Goal: Information Seeking & Learning: Learn about a topic

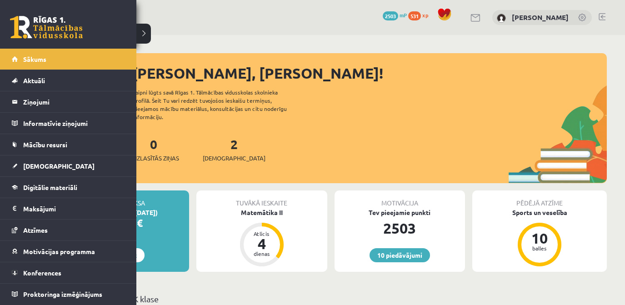
scroll to position [41, 0]
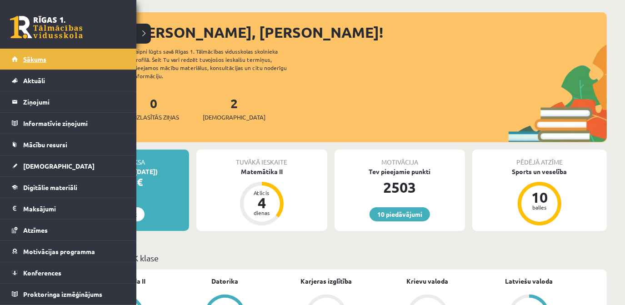
drag, startPoint x: 0, startPoint y: 0, endPoint x: 42, endPoint y: 59, distance: 72.0
click at [42, 59] on span "Sākums" at bounding box center [34, 59] width 23 height 8
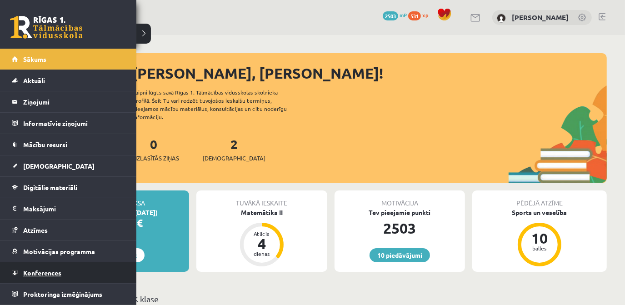
click at [45, 272] on span "Konferences" at bounding box center [42, 273] width 38 height 8
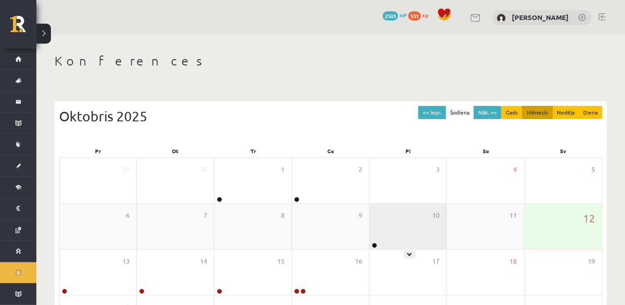
click at [382, 223] on div "10" at bounding box center [408, 226] width 77 height 45
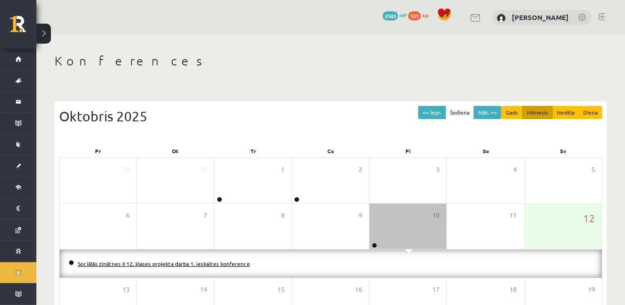
click at [164, 260] on link "Sociālās zinātnes II 12. klases projekta darba 1. ieskaites konference" at bounding box center [164, 263] width 172 height 7
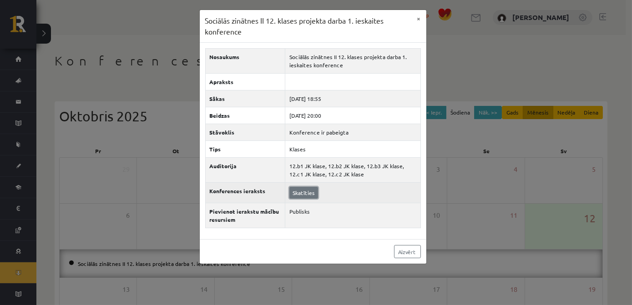
click at [297, 191] on link "Skatīties" at bounding box center [303, 193] width 29 height 12
